Goal: Task Accomplishment & Management: Complete application form

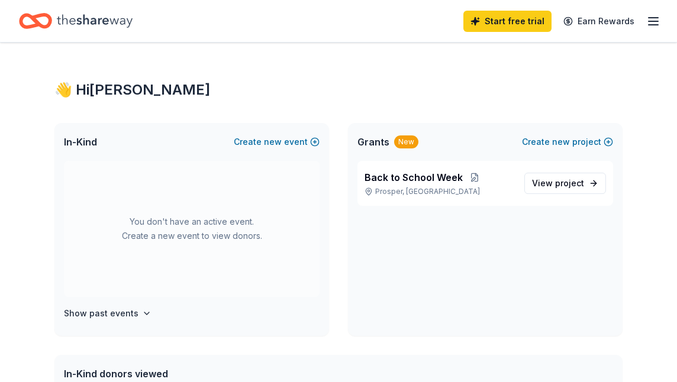
click at [88, 24] on icon "Home" at bounding box center [95, 20] width 76 height 13
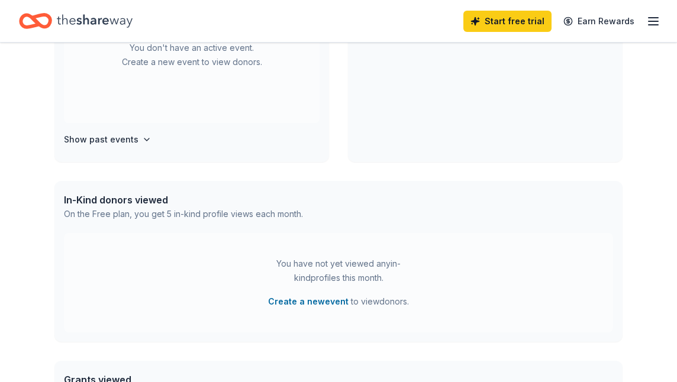
scroll to position [268, 0]
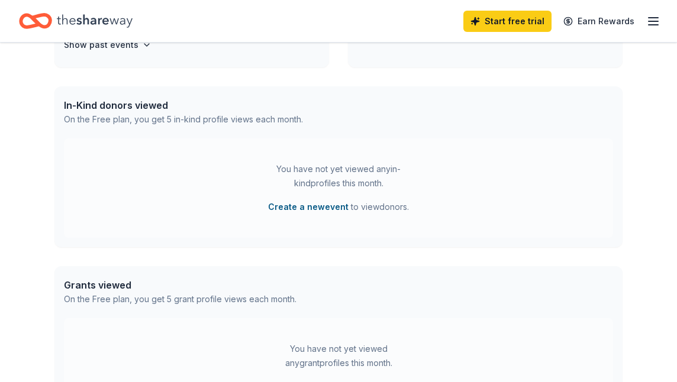
click at [306, 206] on button "Create a new event" at bounding box center [308, 207] width 80 height 14
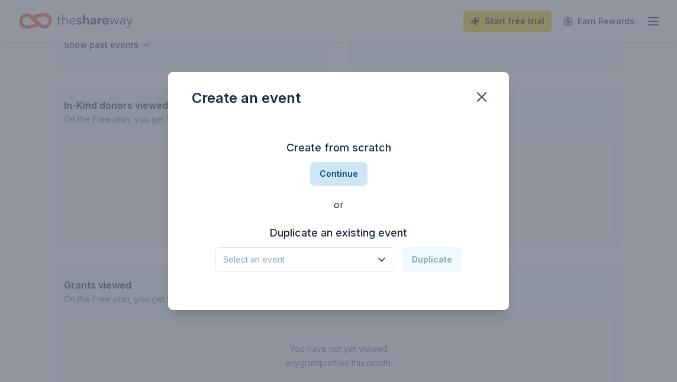
click at [336, 162] on button "Continue" at bounding box center [338, 174] width 57 height 24
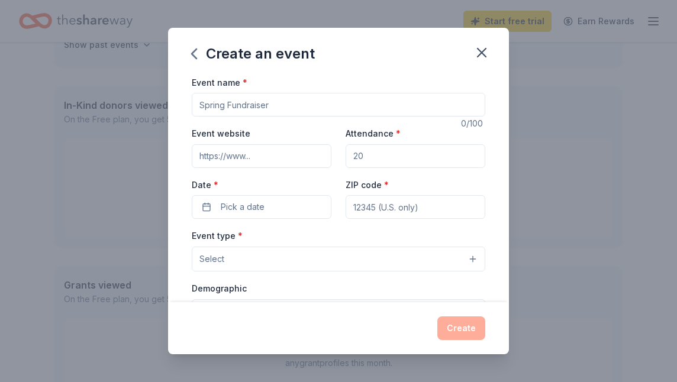
click at [225, 105] on input "Event name *" at bounding box center [338, 105] width 293 height 24
type input "Fall Funding"
click at [294, 161] on input "Event website" at bounding box center [262, 156] width 140 height 24
paste input "[URL][DOMAIN_NAME]"
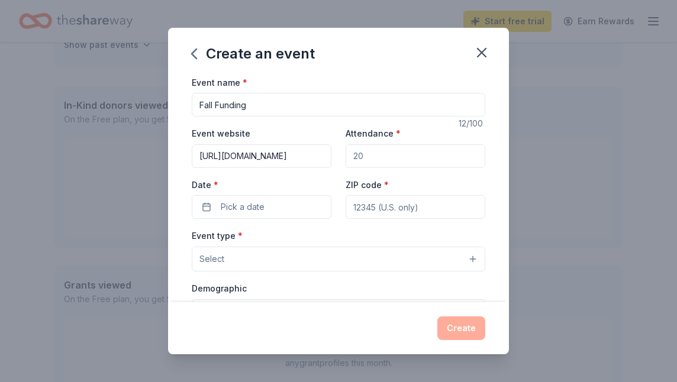
type input "[URL][DOMAIN_NAME]"
drag, startPoint x: 378, startPoint y: 158, endPoint x: 328, endPoint y: 157, distance: 50.3
click at [328, 157] on div "Event website [URL][DOMAIN_NAME] Attendance * Date * Pick a date ZIP code *" at bounding box center [338, 172] width 293 height 93
type input "1"
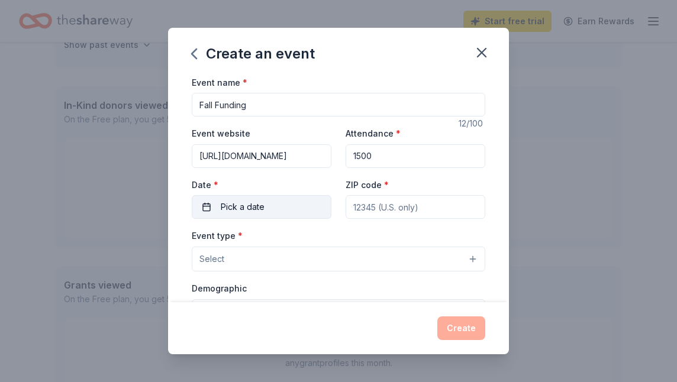
type input "1500"
click at [233, 212] on span "Pick a date" at bounding box center [243, 207] width 44 height 14
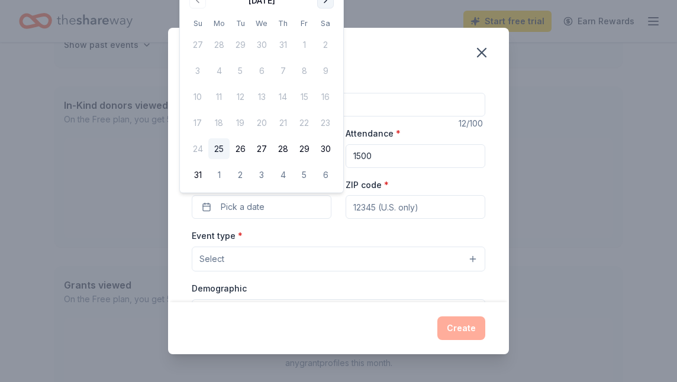
click at [323, 3] on button "Go to next month" at bounding box center [325, 0] width 17 height 17
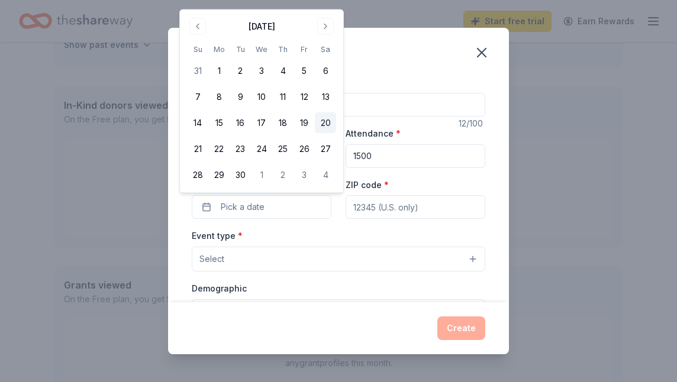
click at [319, 124] on button "20" at bounding box center [325, 122] width 21 height 21
click at [409, 209] on input "ZIP code *" at bounding box center [415, 207] width 140 height 24
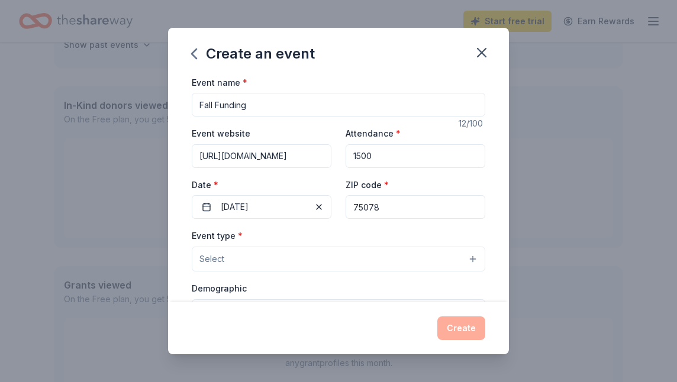
type input "75078"
click at [308, 257] on button "Select" at bounding box center [338, 259] width 293 height 25
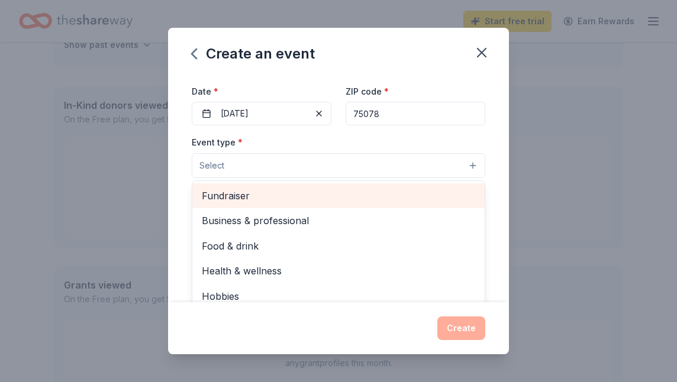
click at [244, 204] on div "Fundraiser" at bounding box center [338, 195] width 292 height 25
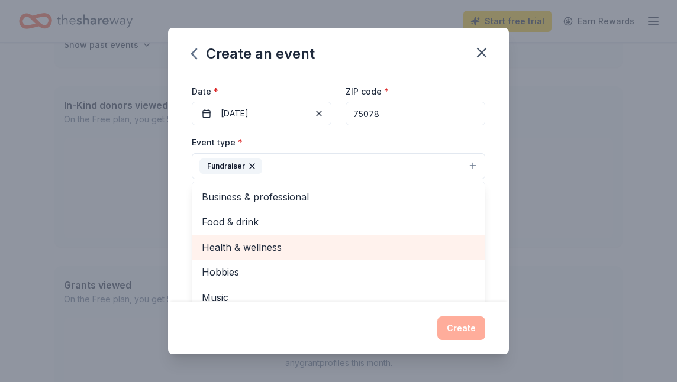
scroll to position [14, 0]
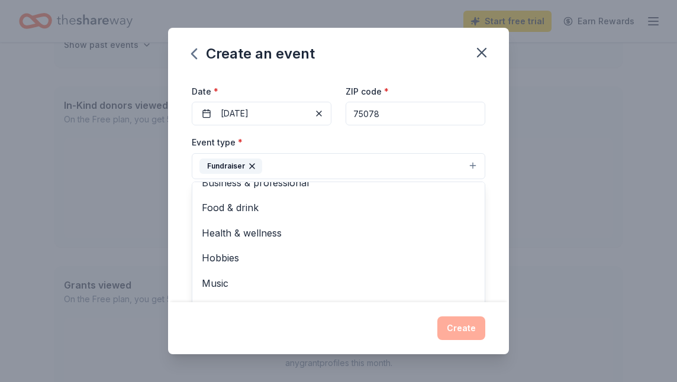
click at [403, 127] on div "Event name * Fall Funding 12 /100 Event website [URL][DOMAIN_NAME] Attendance *…" at bounding box center [338, 256] width 293 height 548
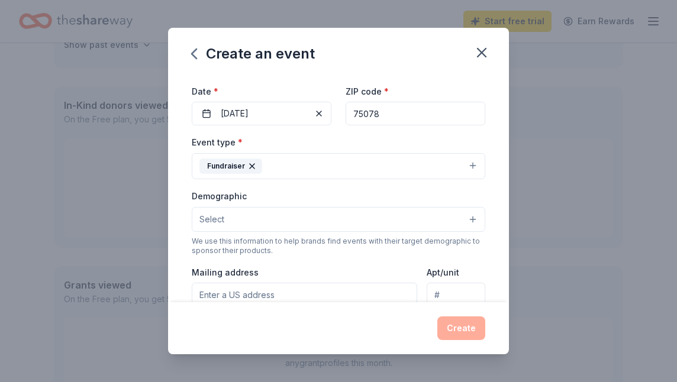
click at [299, 162] on button "Fundraiser" at bounding box center [338, 166] width 293 height 26
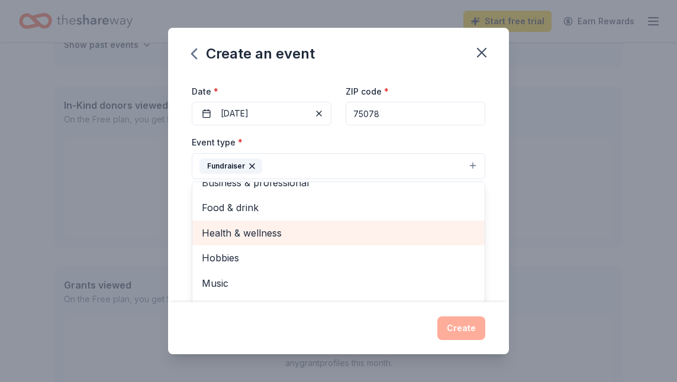
scroll to position [0, 0]
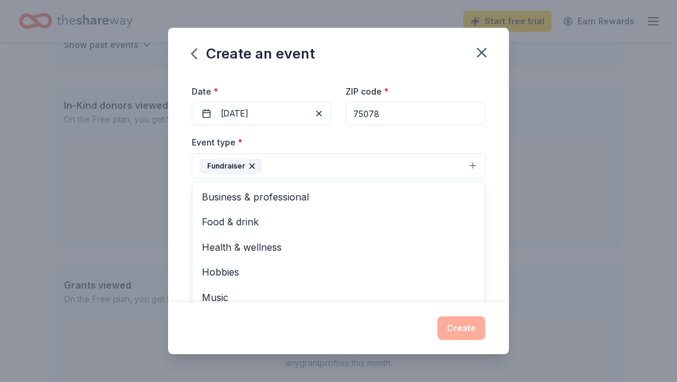
click at [415, 165] on button "Fundraiser" at bounding box center [338, 166] width 293 height 26
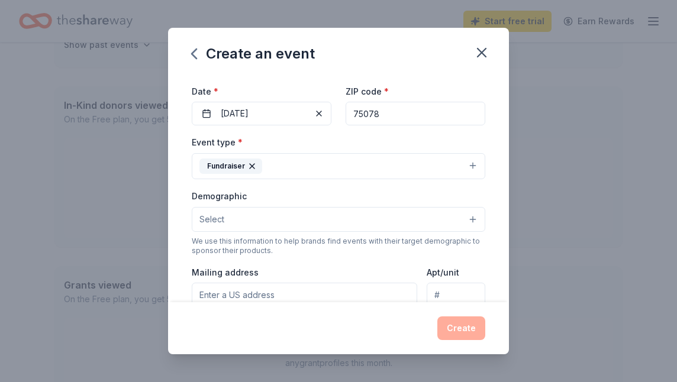
click at [306, 218] on button "Select" at bounding box center [338, 219] width 293 height 25
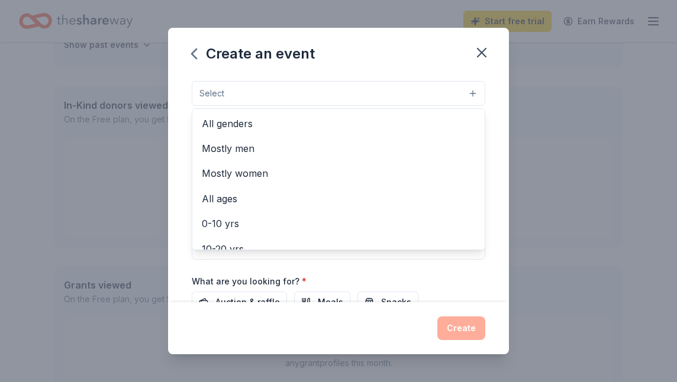
scroll to position [232, 0]
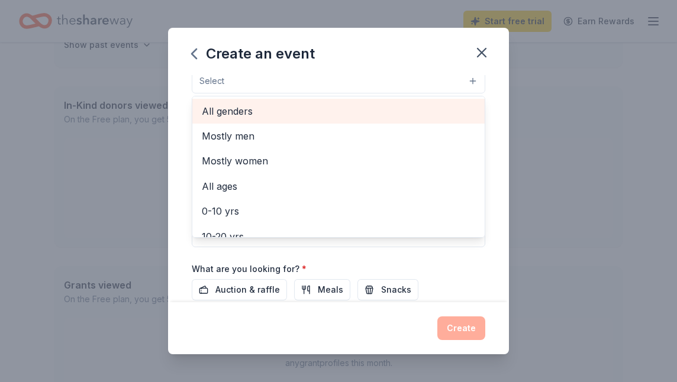
click at [247, 114] on span "All genders" at bounding box center [338, 110] width 273 height 15
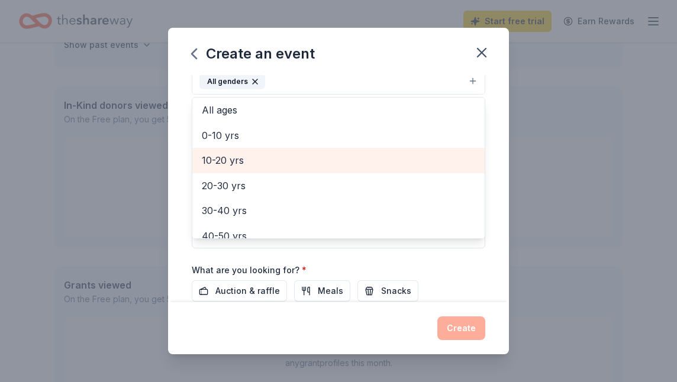
scroll to position [63, 0]
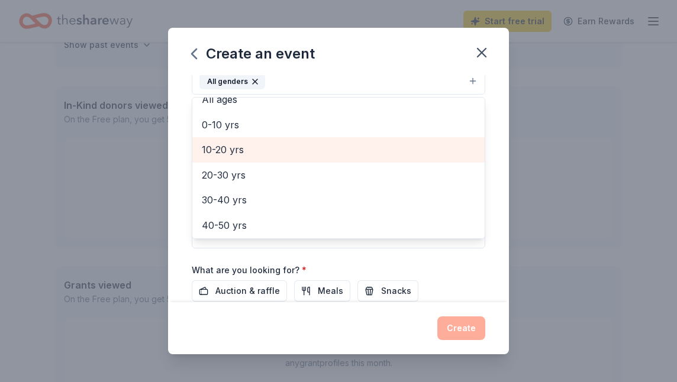
click at [234, 144] on span "10-20 yrs" at bounding box center [338, 149] width 273 height 15
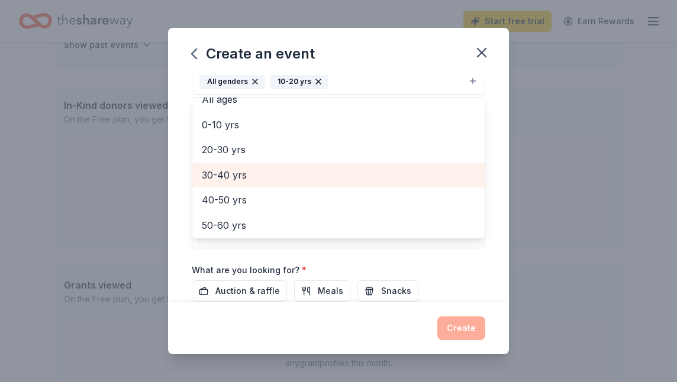
click at [234, 175] on span "30-40 yrs" at bounding box center [338, 174] width 273 height 15
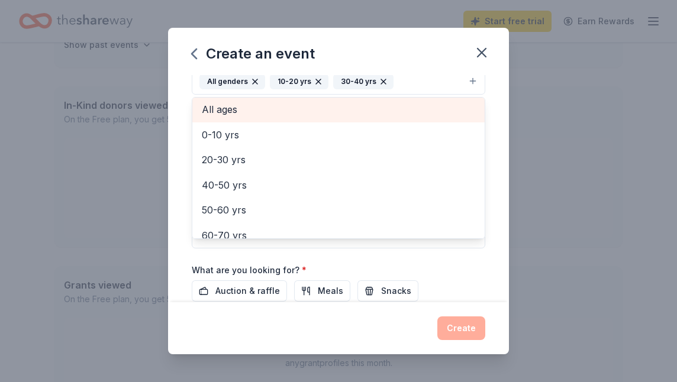
click at [225, 97] on div "All ages" at bounding box center [338, 109] width 292 height 25
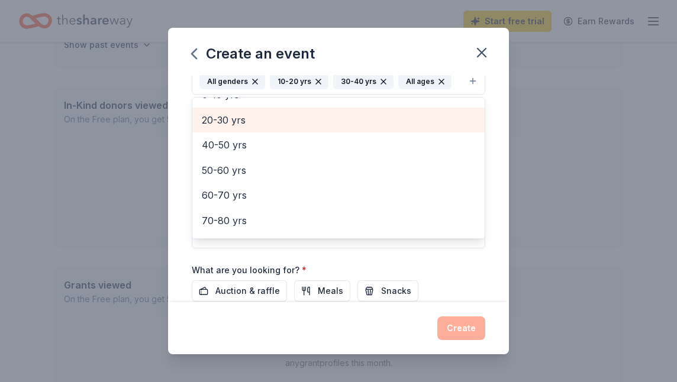
scroll to position [89, 0]
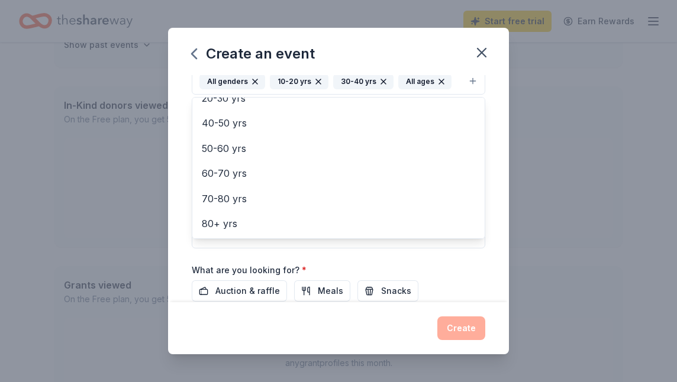
click at [442, 259] on div "Event name * Fall Funding 12 /100 Event website [URL][DOMAIN_NAME] Attendance *…" at bounding box center [338, 117] width 293 height 549
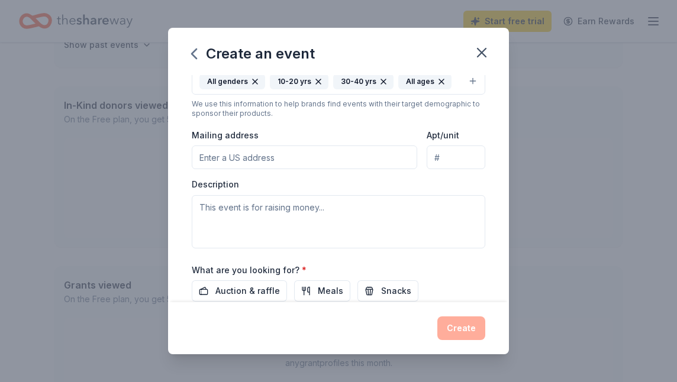
scroll to position [225, 0]
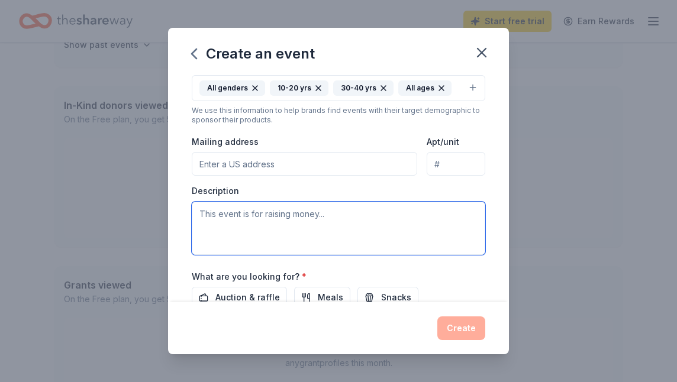
click at [260, 229] on textarea at bounding box center [338, 228] width 293 height 53
type textarea "h"
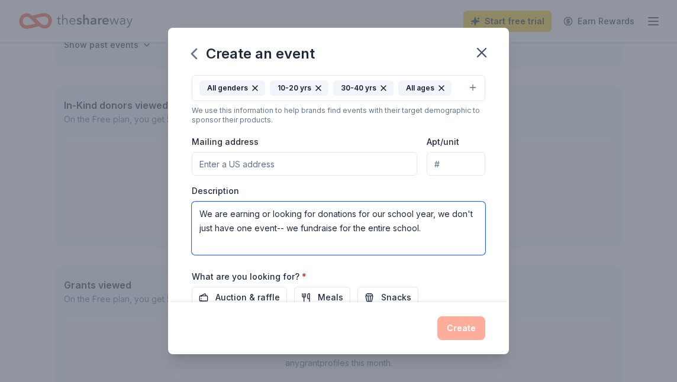
click at [435, 234] on textarea "We are earning or looking for donations for our school year, we don't just have…" at bounding box center [338, 228] width 293 height 53
drag, startPoint x: 200, startPoint y: 212, endPoint x: 425, endPoint y: 240, distance: 226.4
click at [425, 240] on textarea "We are earning or looking for donations for our school year, we don't just have…" at bounding box center [338, 228] width 293 height 53
click at [446, 240] on textarea "We are earning or looking for donations for our school year, we don't just have…" at bounding box center [338, 228] width 293 height 53
click at [393, 247] on textarea "We are earning or looking for donations for our school year, we don't just have…" at bounding box center [338, 228] width 293 height 53
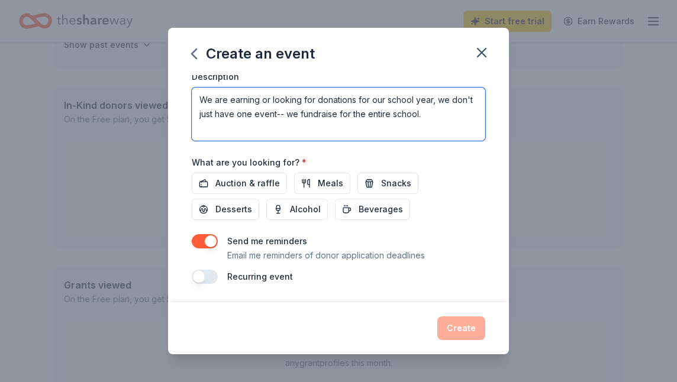
scroll to position [340, 0]
type textarea "We are earning or looking for donations for our school year, we don't just have…"
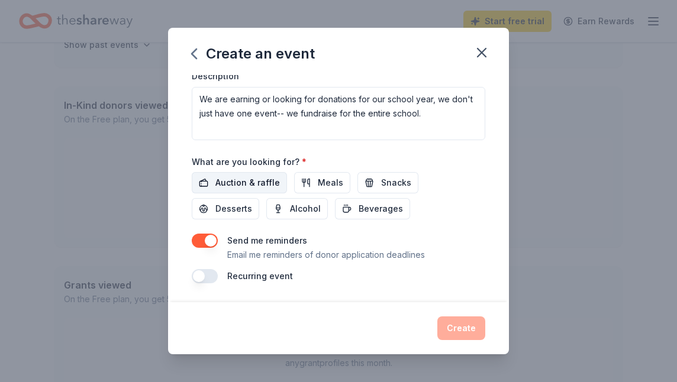
click at [242, 180] on span "Auction & raffle" at bounding box center [247, 183] width 64 height 14
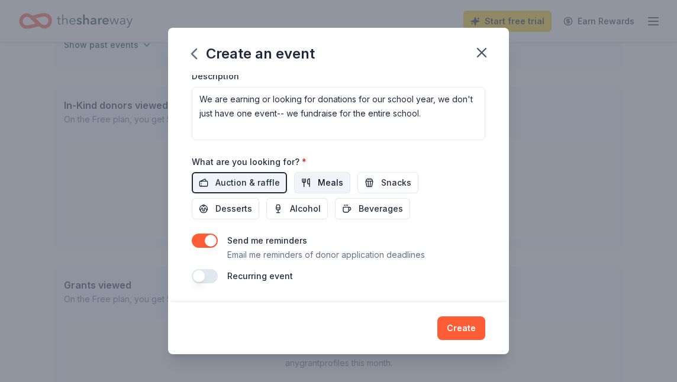
click at [307, 181] on button "Meals" at bounding box center [322, 182] width 56 height 21
click at [374, 186] on button "Snacks" at bounding box center [387, 182] width 61 height 21
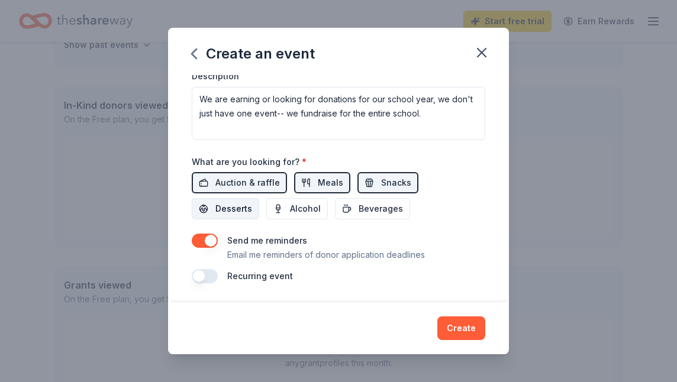
click at [252, 202] on span "Desserts" at bounding box center [233, 209] width 37 height 14
click at [358, 213] on span "Beverages" at bounding box center [380, 209] width 44 height 14
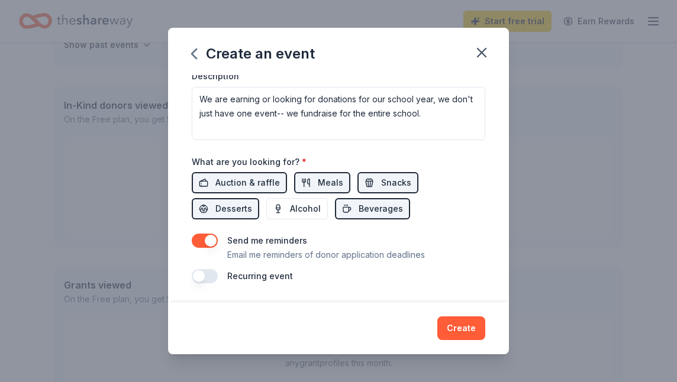
click at [203, 276] on button "button" at bounding box center [205, 276] width 26 height 14
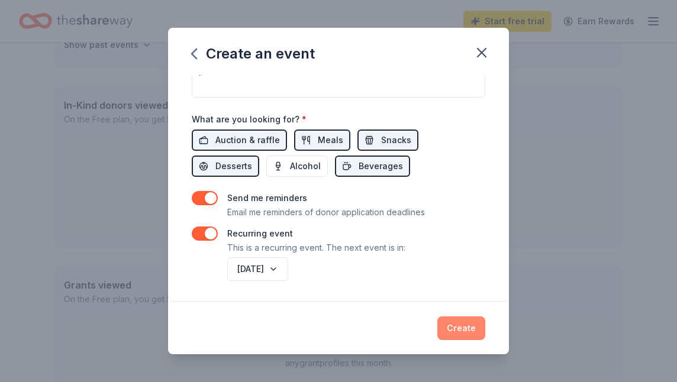
click at [464, 328] on button "Create" at bounding box center [461, 328] width 48 height 24
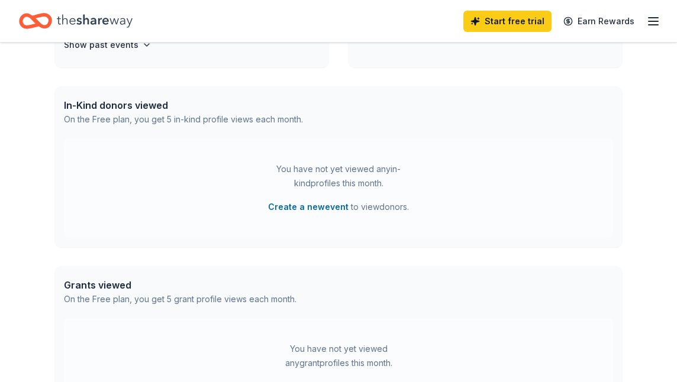
scroll to position [177, 0]
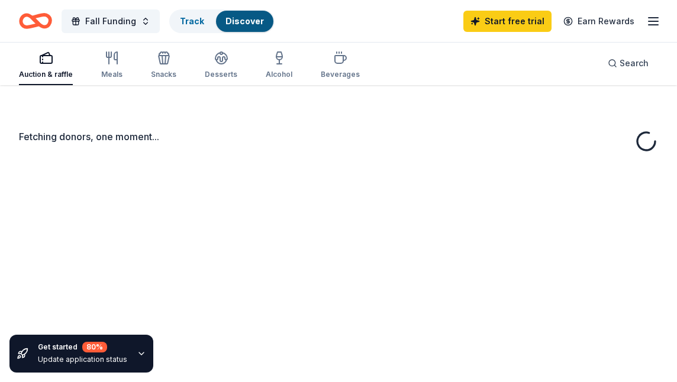
scroll to position [17, 0]
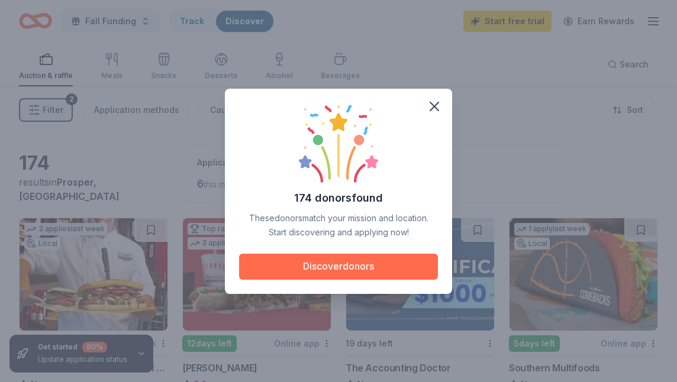
click at [352, 270] on button "Discover donors" at bounding box center [338, 267] width 199 height 26
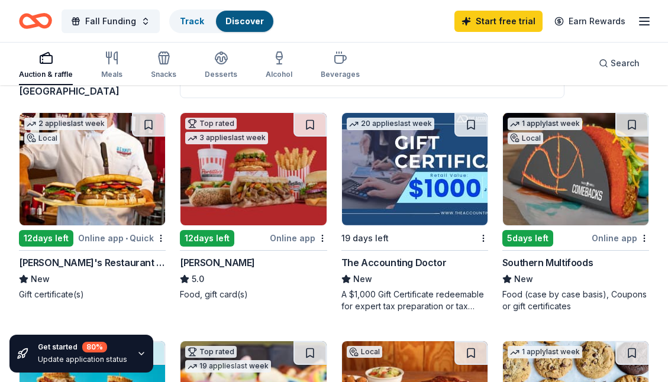
scroll to position [106, 0]
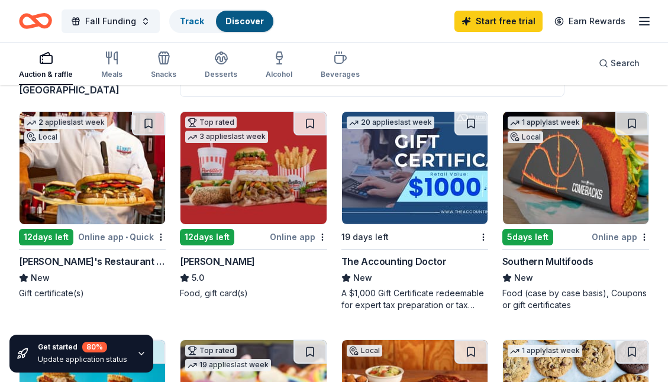
click at [250, 217] on img at bounding box center [252, 168] width 145 height 112
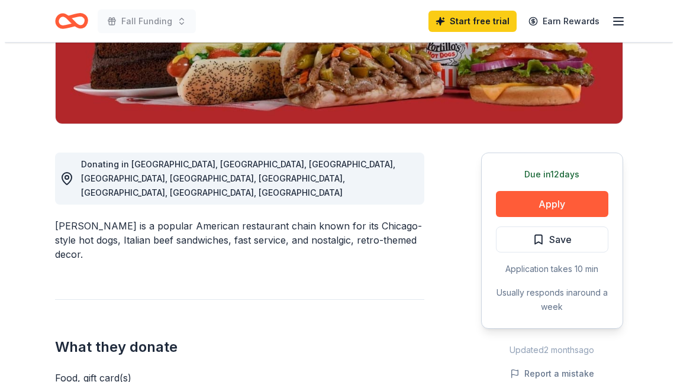
scroll to position [236, 0]
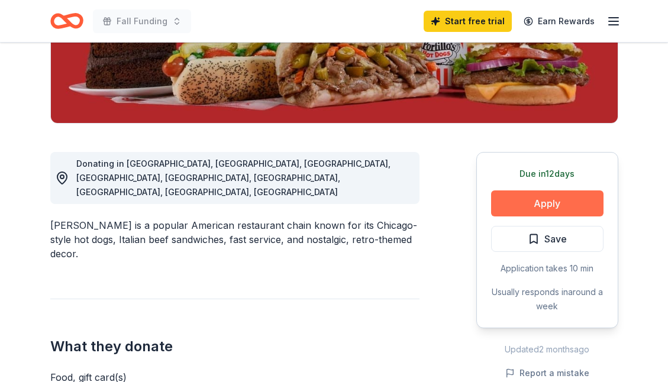
click at [525, 196] on button "Apply" at bounding box center [547, 203] width 112 height 26
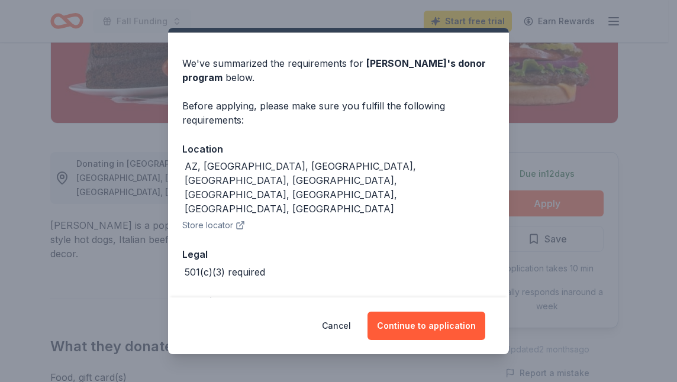
scroll to position [30, 0]
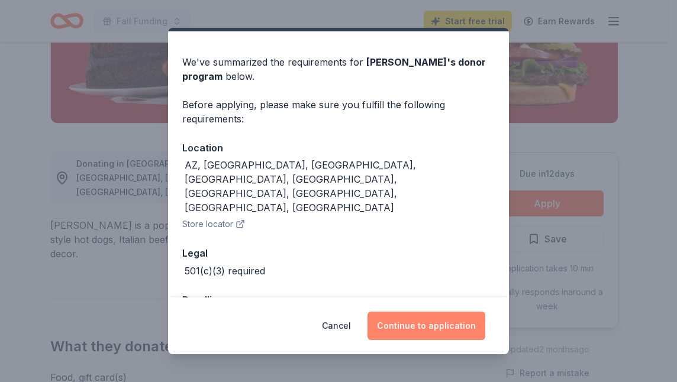
click at [432, 326] on button "Continue to application" at bounding box center [426, 326] width 118 height 28
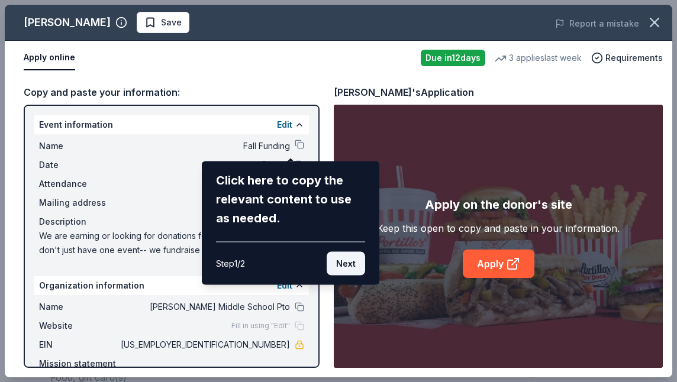
click at [346, 265] on button "Next" at bounding box center [345, 264] width 38 height 24
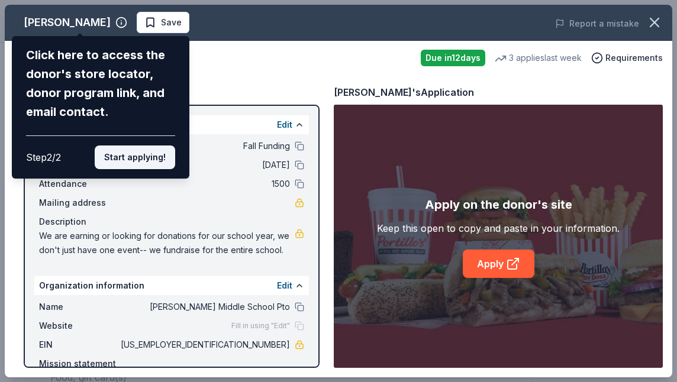
click at [153, 158] on button "Start applying!" at bounding box center [135, 157] width 80 height 24
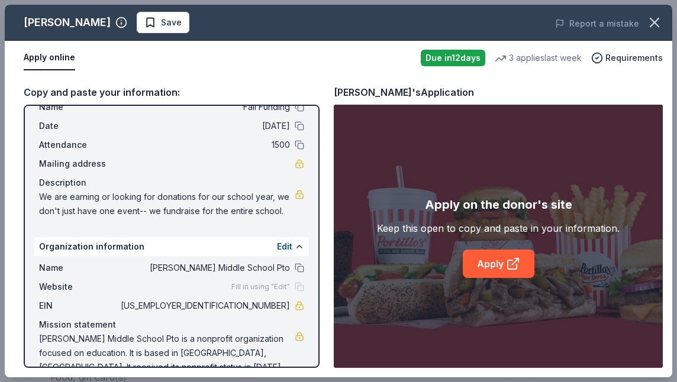
scroll to position [0, 0]
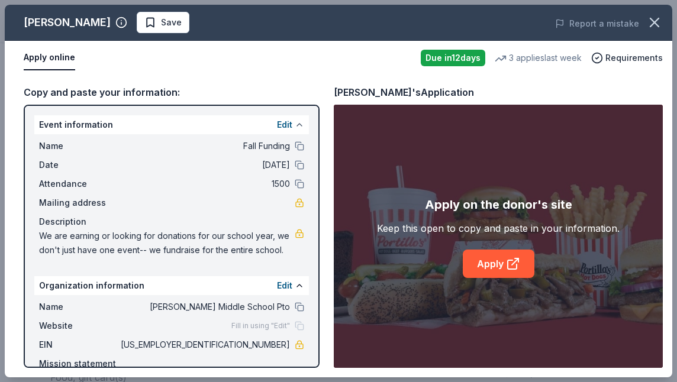
click at [294, 125] on button at bounding box center [298, 124] width 9 height 9
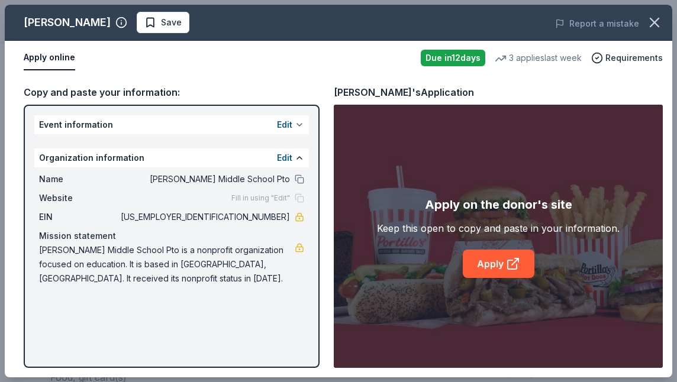
click at [297, 124] on button at bounding box center [298, 124] width 9 height 9
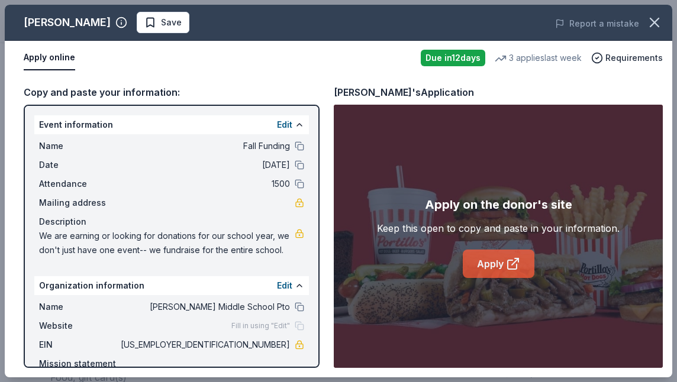
click at [494, 259] on link "Apply" at bounding box center [498, 264] width 72 height 28
